Goal: Check status: Check status

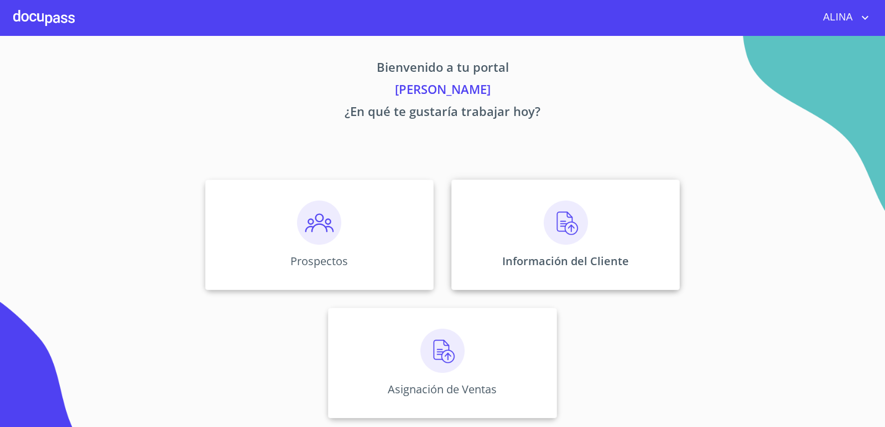
click at [489, 224] on div "Información del Cliente" at bounding box center [565, 235] width 228 height 111
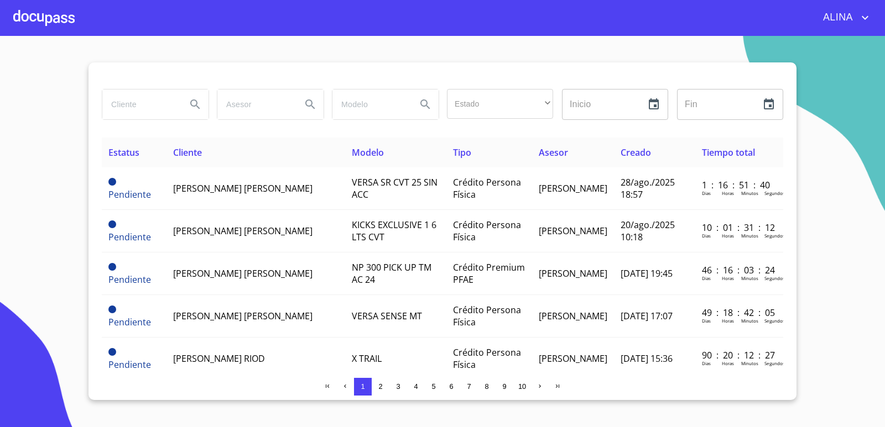
click at [114, 115] on input "search" at bounding box center [139, 105] width 75 height 30
type input "[PERSON_NAME]"
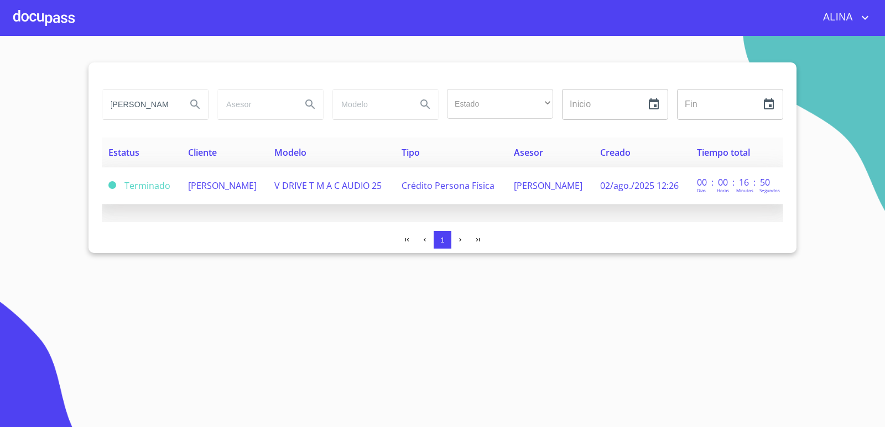
scroll to position [0, 0]
click at [216, 180] on span "[PERSON_NAME]" at bounding box center [222, 186] width 69 height 12
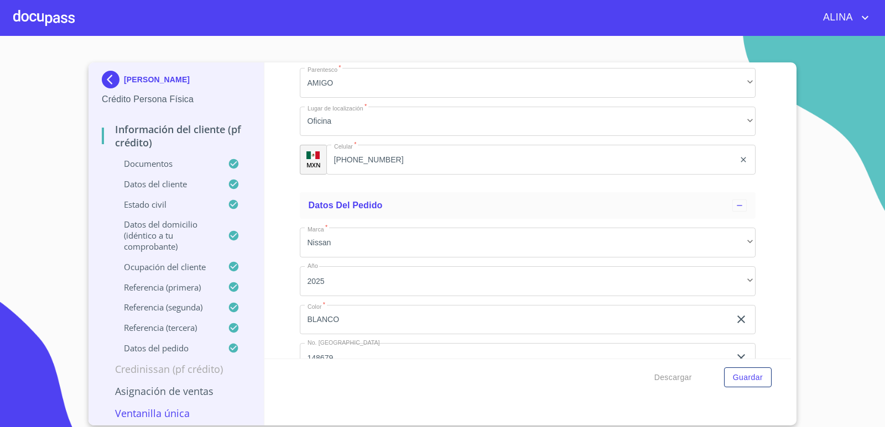
scroll to position [6424, 0]
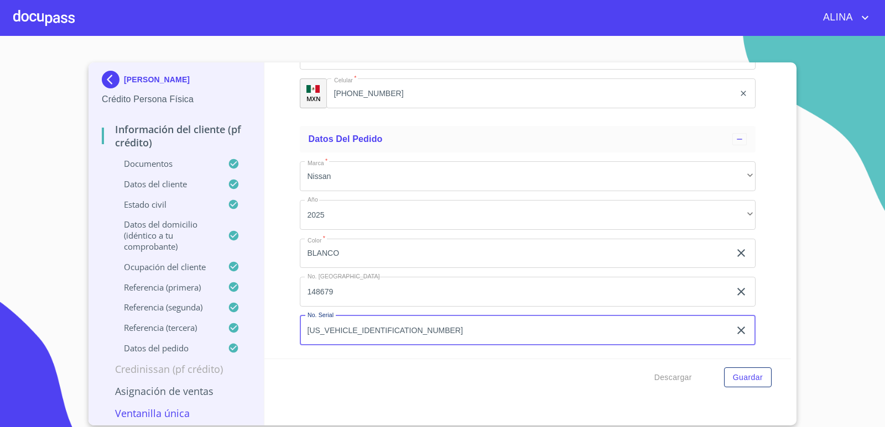
drag, startPoint x: 389, startPoint y: 331, endPoint x: 357, endPoint y: 329, distance: 32.1
click at [357, 329] on input "[US_VEHICLE_IDENTIFICATION_NUMBER]" at bounding box center [515, 331] width 431 height 30
click at [407, 329] on input "[US_VEHICLE_IDENTIFICATION_NUMBER]" at bounding box center [515, 331] width 431 height 30
drag, startPoint x: 407, startPoint y: 329, endPoint x: 337, endPoint y: 338, distance: 70.7
click at [337, 338] on input "[US_VEHICLE_IDENTIFICATION_NUMBER]" at bounding box center [515, 331] width 431 height 30
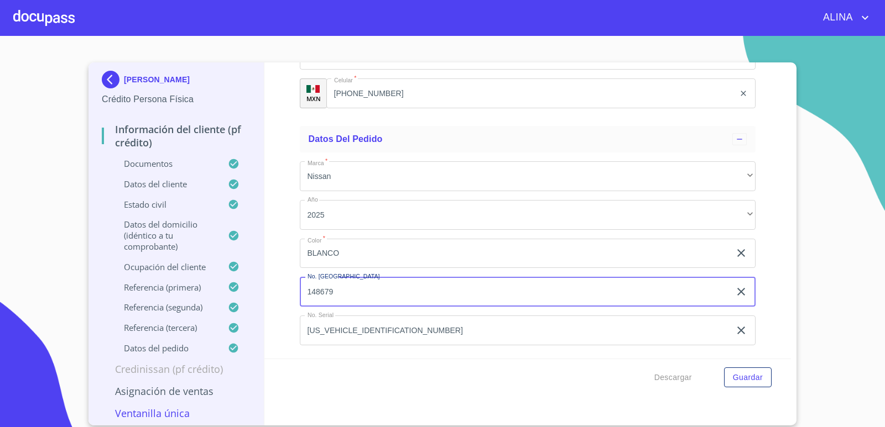
drag, startPoint x: 343, startPoint y: 293, endPoint x: 289, endPoint y: 294, distance: 54.7
click at [289, 294] on div "Información del cliente (PF crédito) Documentos Documento de identificación.   …" at bounding box center [527, 210] width 527 height 296
